Goal: Information Seeking & Learning: Learn about a topic

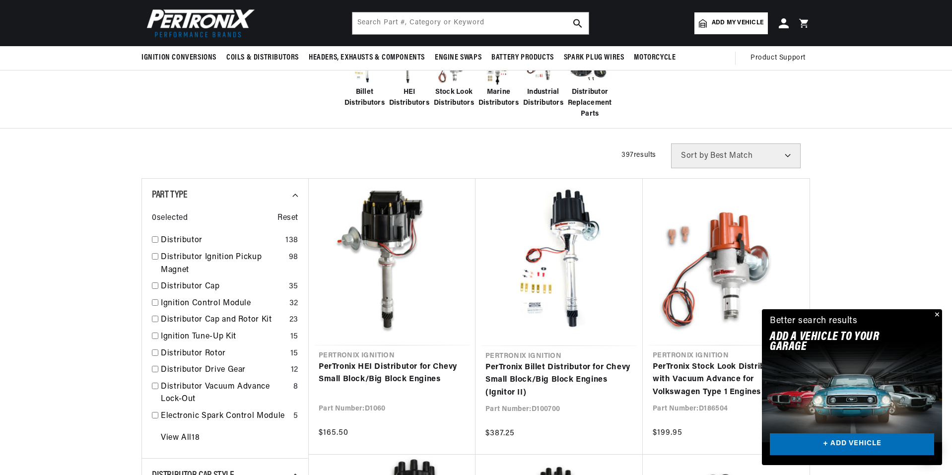
click at [938, 314] on button "Close" at bounding box center [936, 315] width 12 height 12
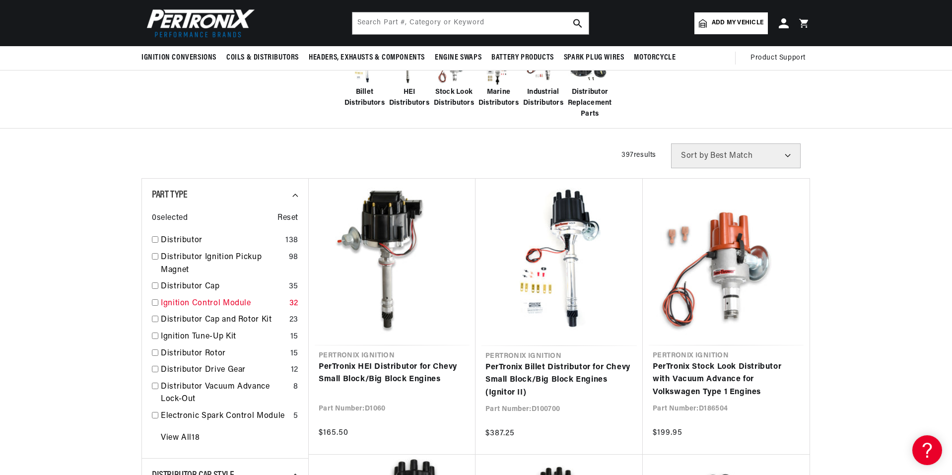
click at [177, 302] on link "Ignition Control Module" at bounding box center [223, 303] width 125 height 13
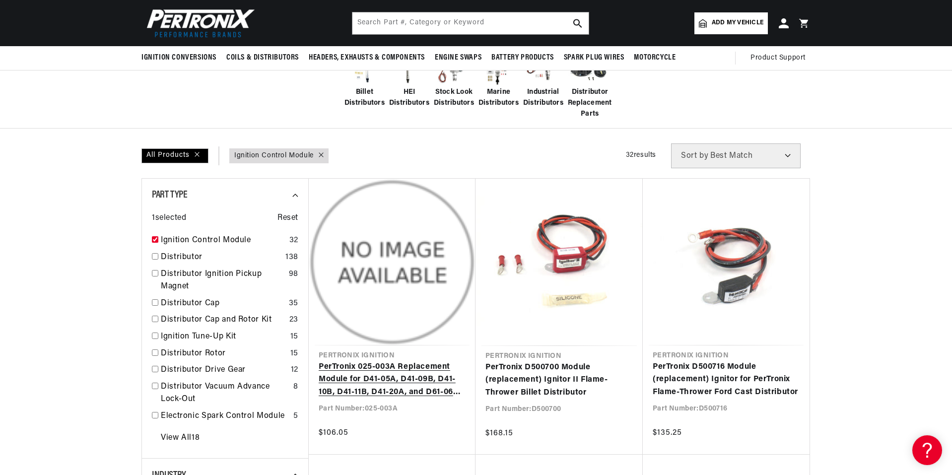
scroll to position [0, 301]
click at [188, 238] on link "Ignition Control Module" at bounding box center [223, 240] width 125 height 13
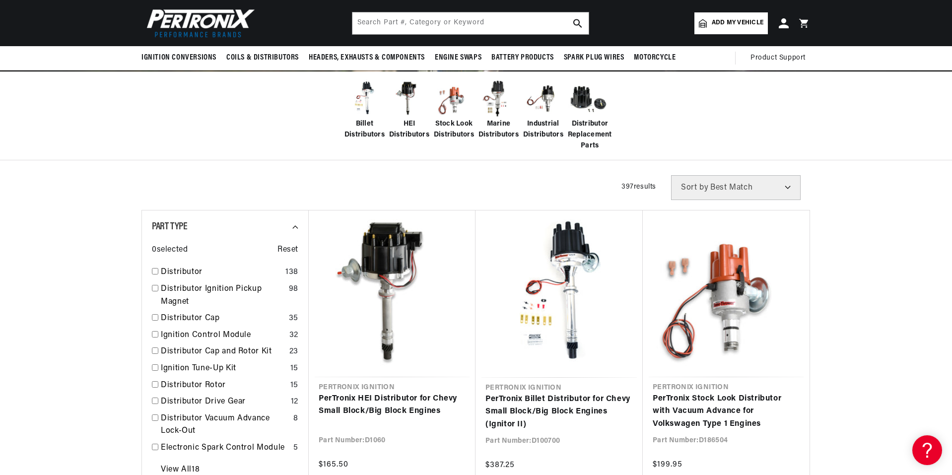
scroll to position [199, 0]
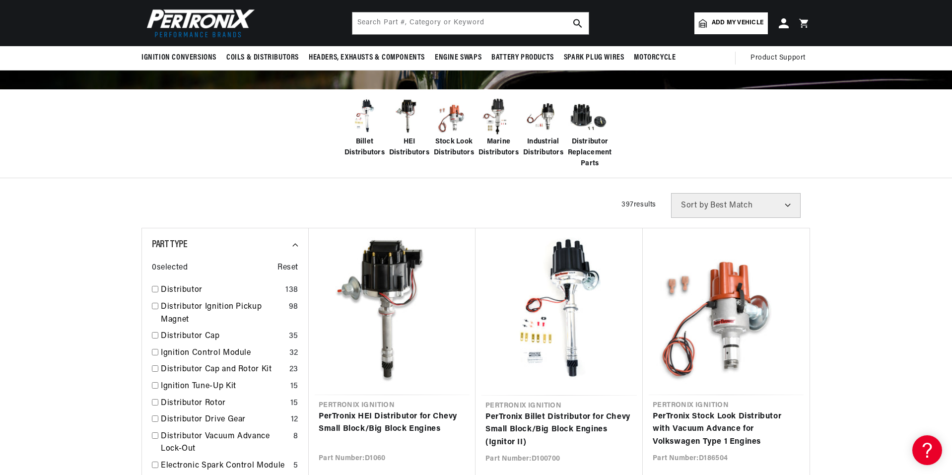
click at [406, 148] on span "HEI Distributors" at bounding box center [409, 147] width 40 height 22
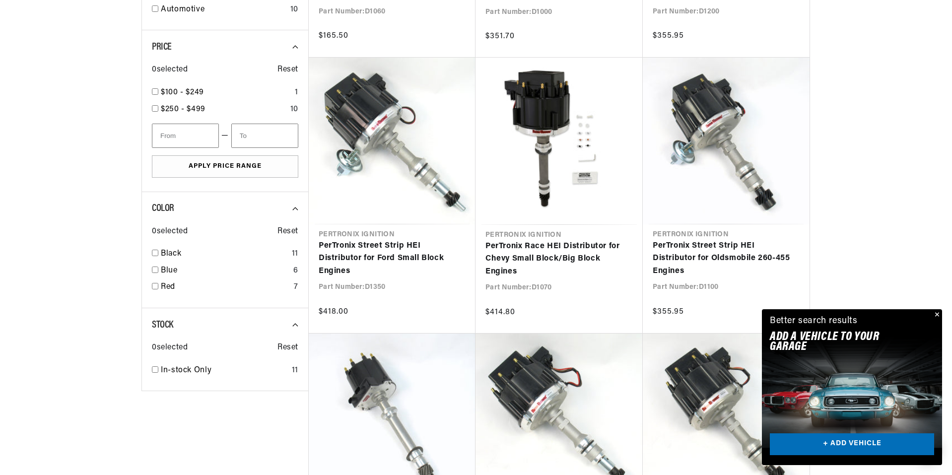
scroll to position [0, 301]
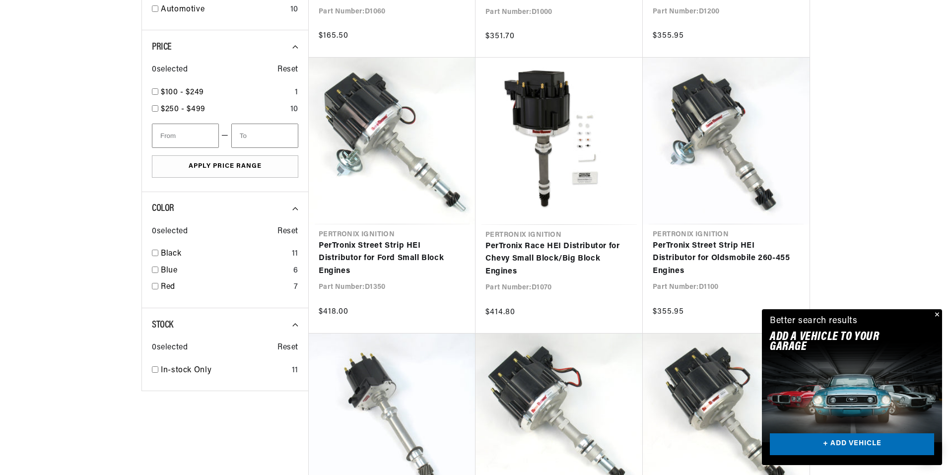
click at [936, 314] on button "Close" at bounding box center [936, 315] width 12 height 12
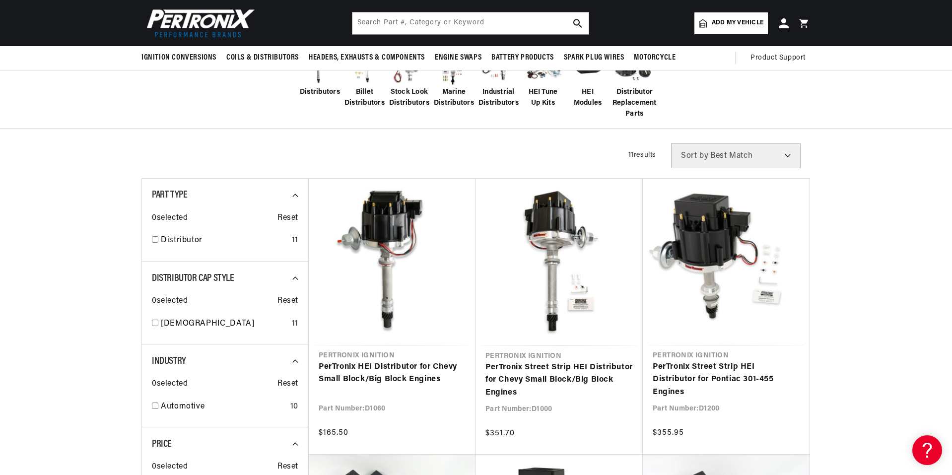
scroll to position [0, 0]
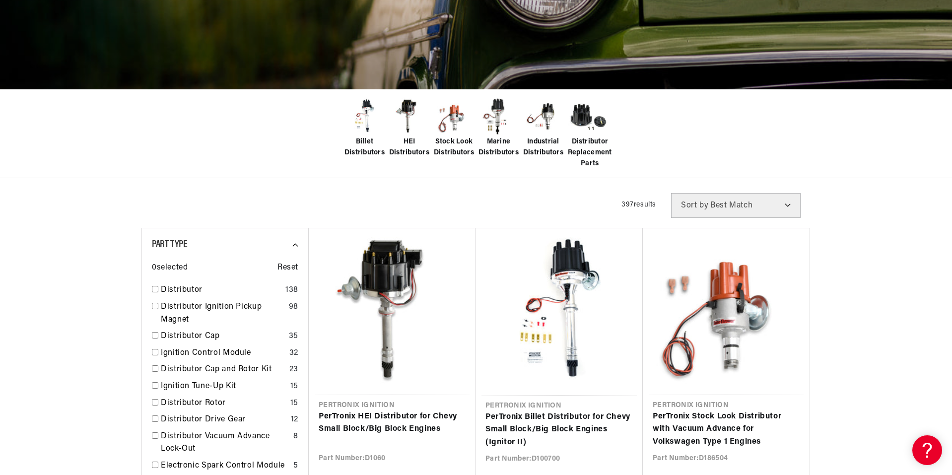
click at [458, 143] on span "Stock Look Distributors" at bounding box center [454, 147] width 40 height 22
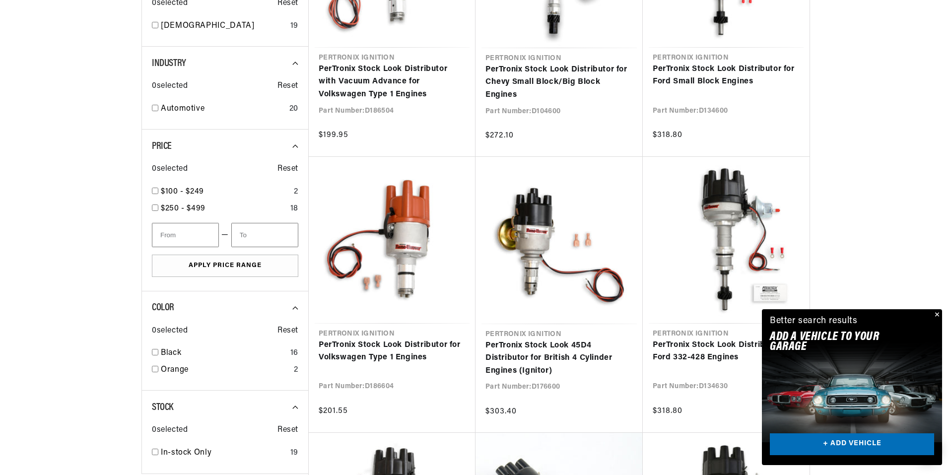
scroll to position [744, 0]
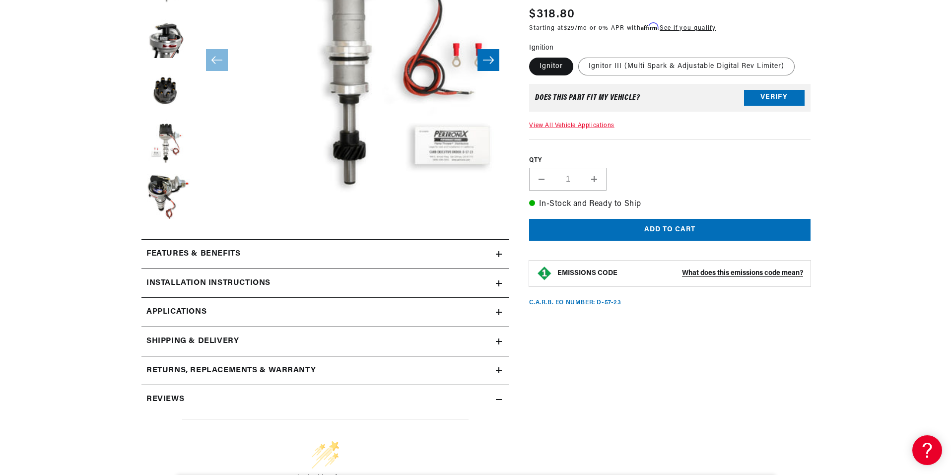
scroll to position [0, 301]
click at [270, 316] on link "Applications" at bounding box center [325, 312] width 368 height 29
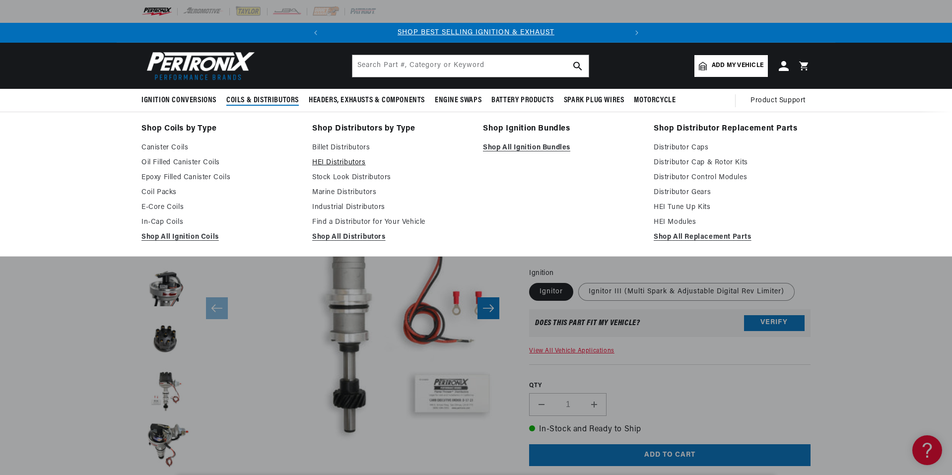
click at [341, 162] on link "HEI Distributors" at bounding box center [390, 163] width 157 height 12
